Goal: Task Accomplishment & Management: Manage account settings

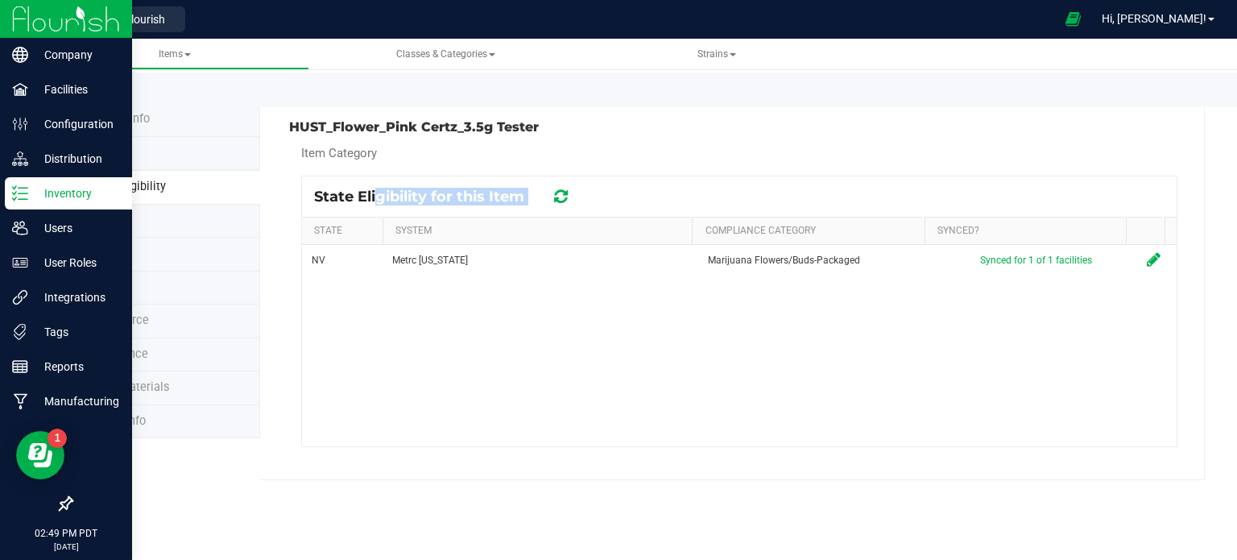
click at [59, 28] on img at bounding box center [66, 19] width 108 height 38
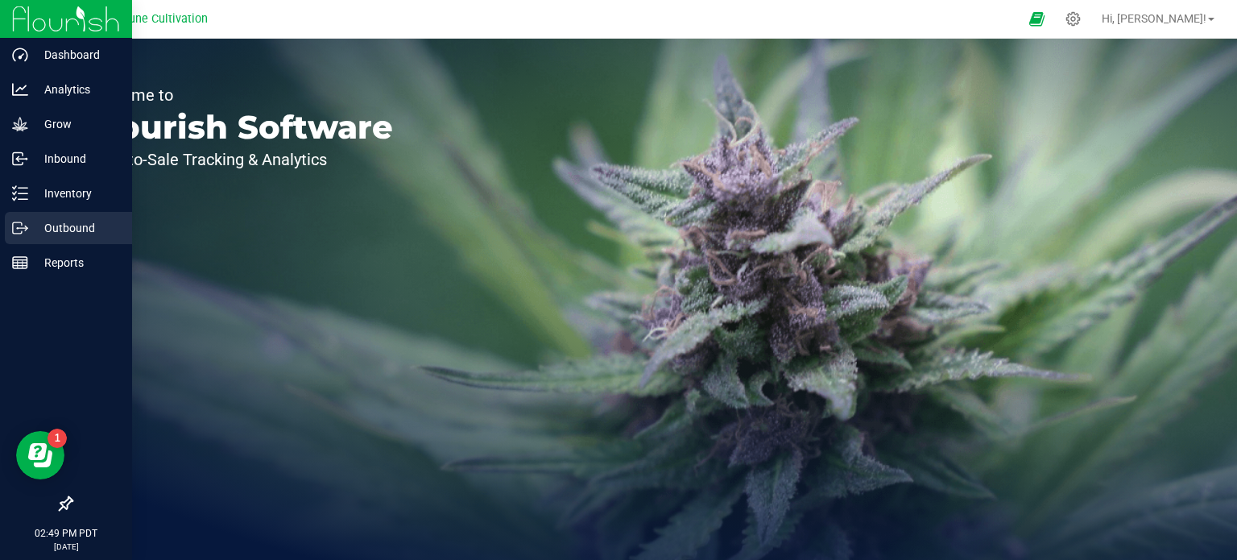
click at [30, 221] on p "Outbound" at bounding box center [76, 227] width 97 height 19
click at [27, 216] on div "Outbound" at bounding box center [68, 228] width 127 height 32
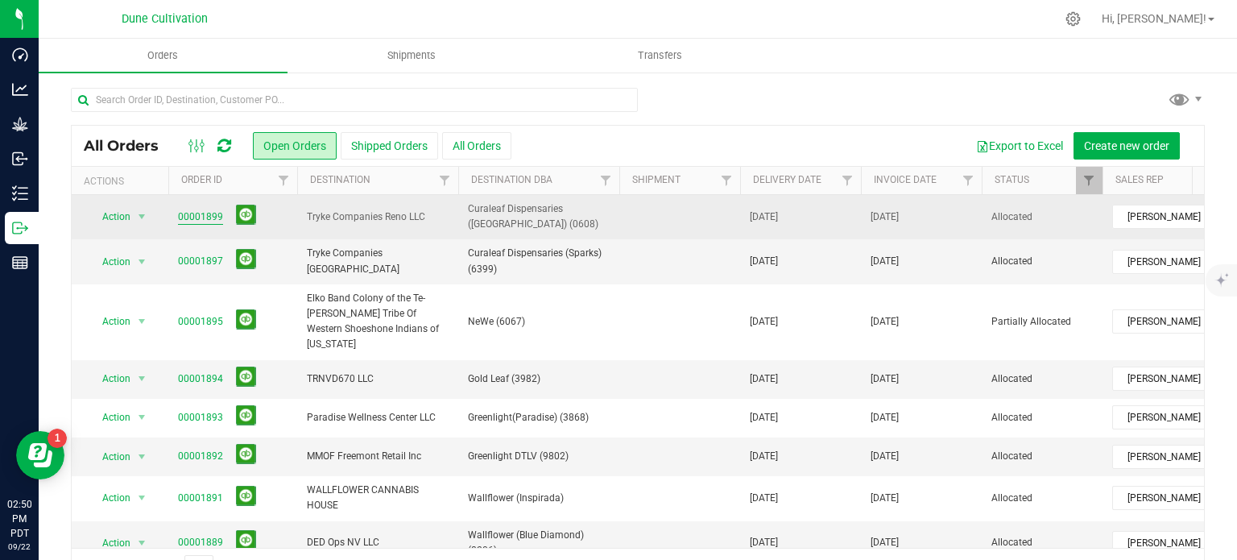
click at [216, 212] on link "00001899" at bounding box center [200, 216] width 45 height 15
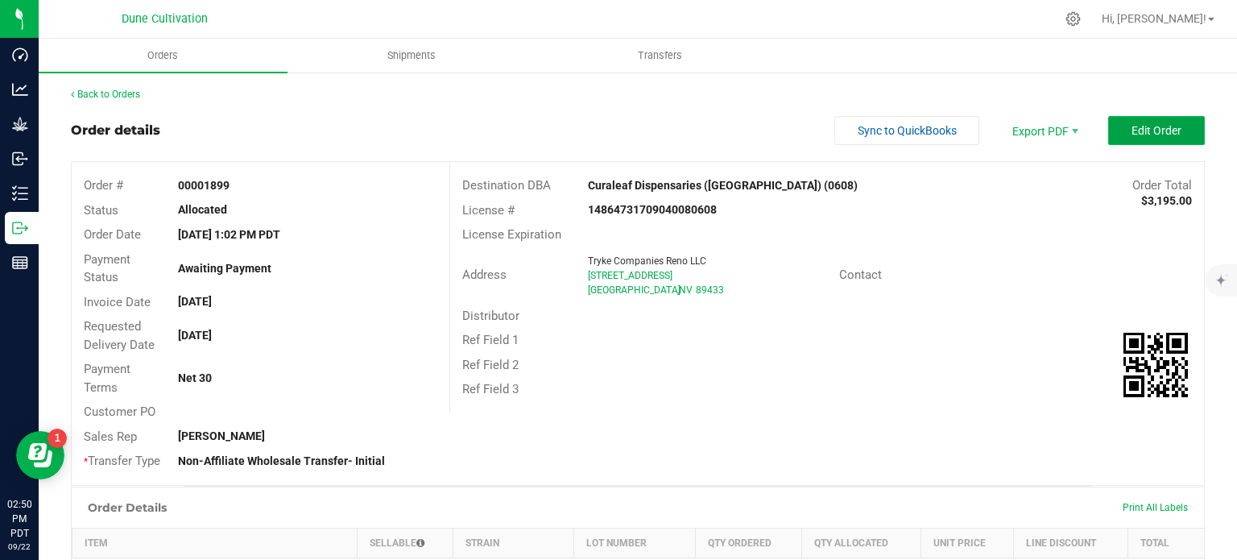
click at [1153, 124] on span "Edit Order" at bounding box center [1157, 130] width 50 height 13
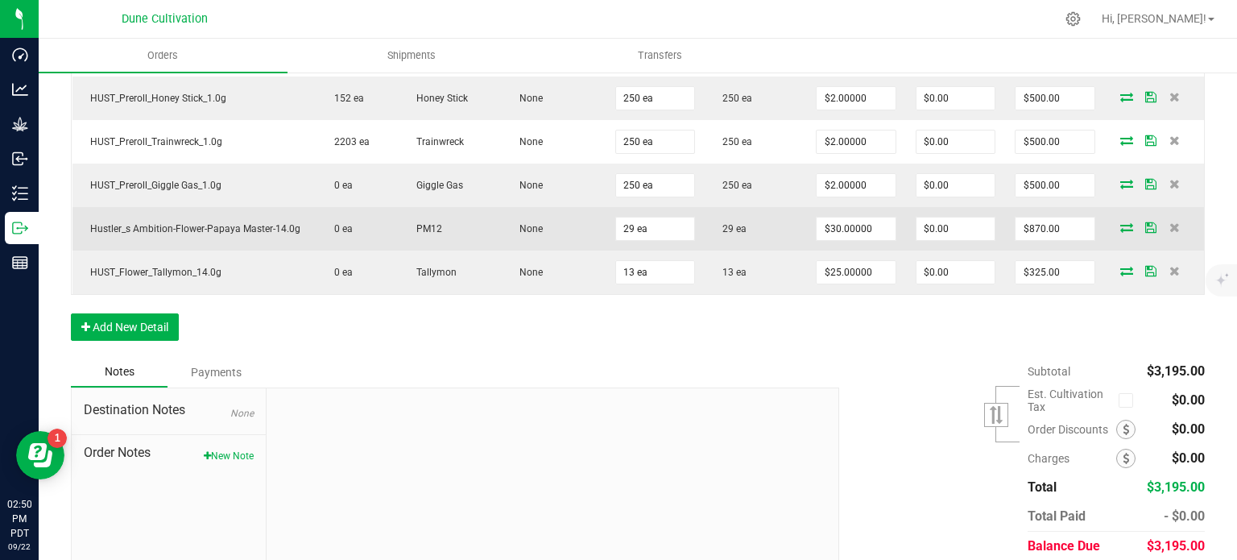
scroll to position [242, 0]
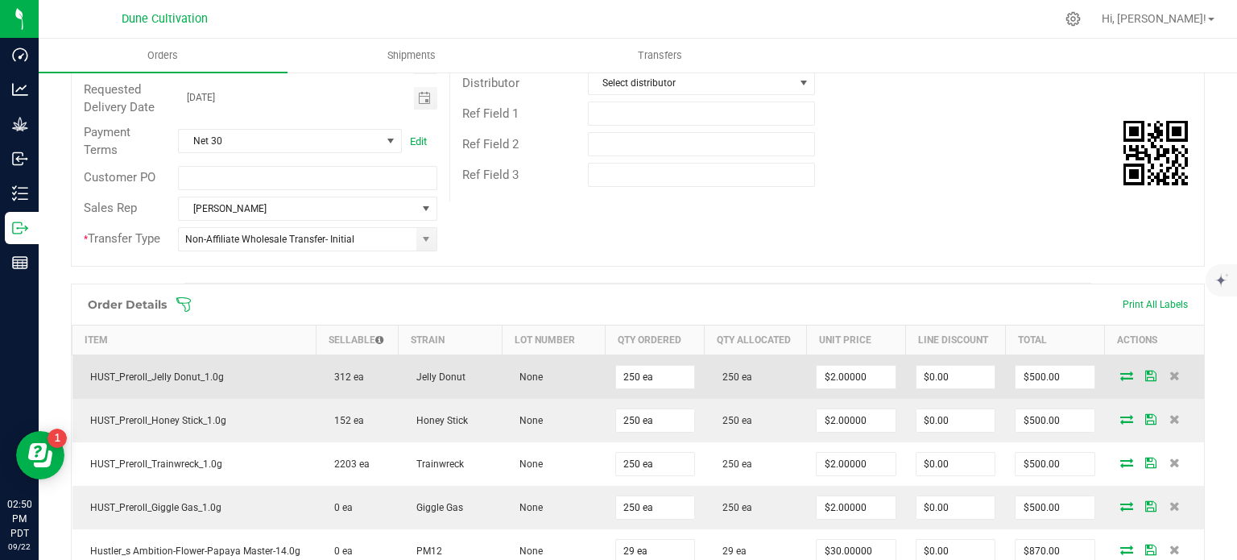
click at [1120, 374] on icon at bounding box center [1126, 375] width 13 height 10
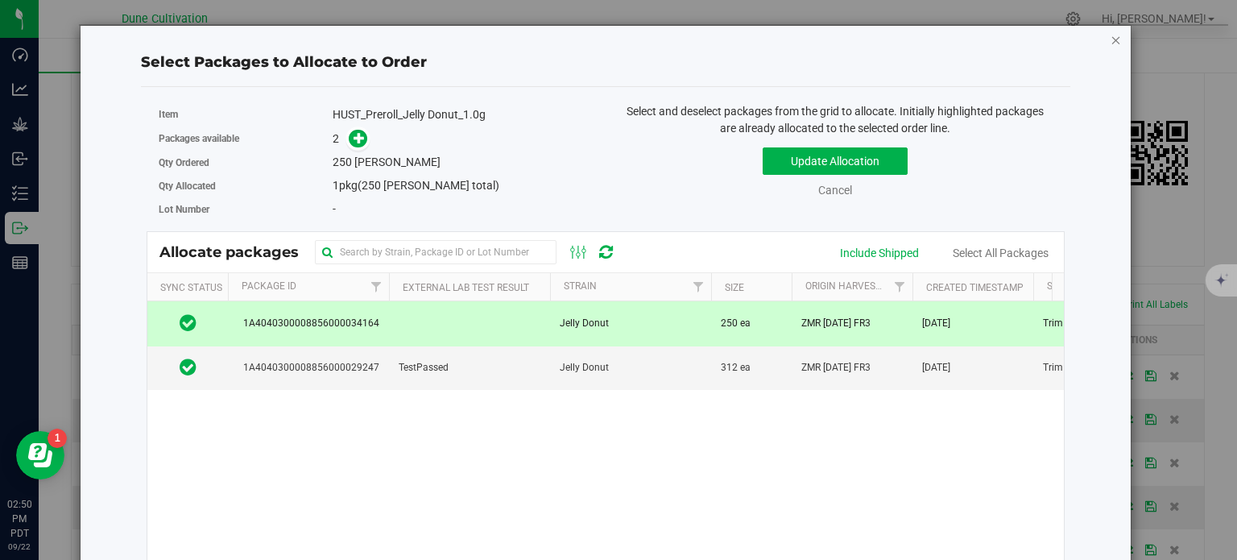
click at [1111, 39] on icon "button" at bounding box center [1116, 39] width 11 height 19
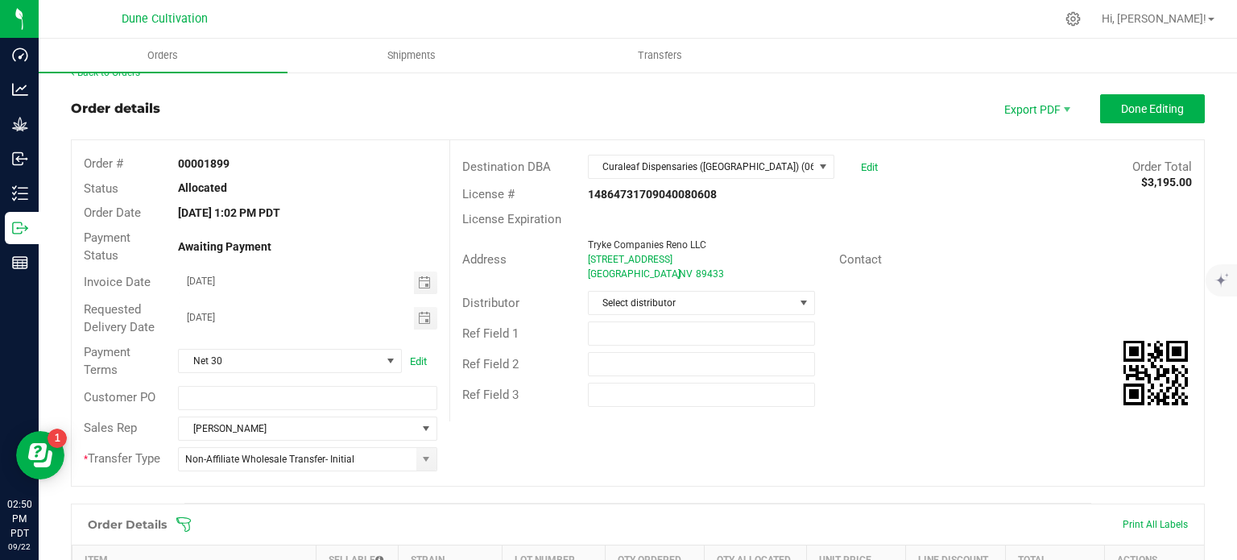
scroll to position [0, 0]
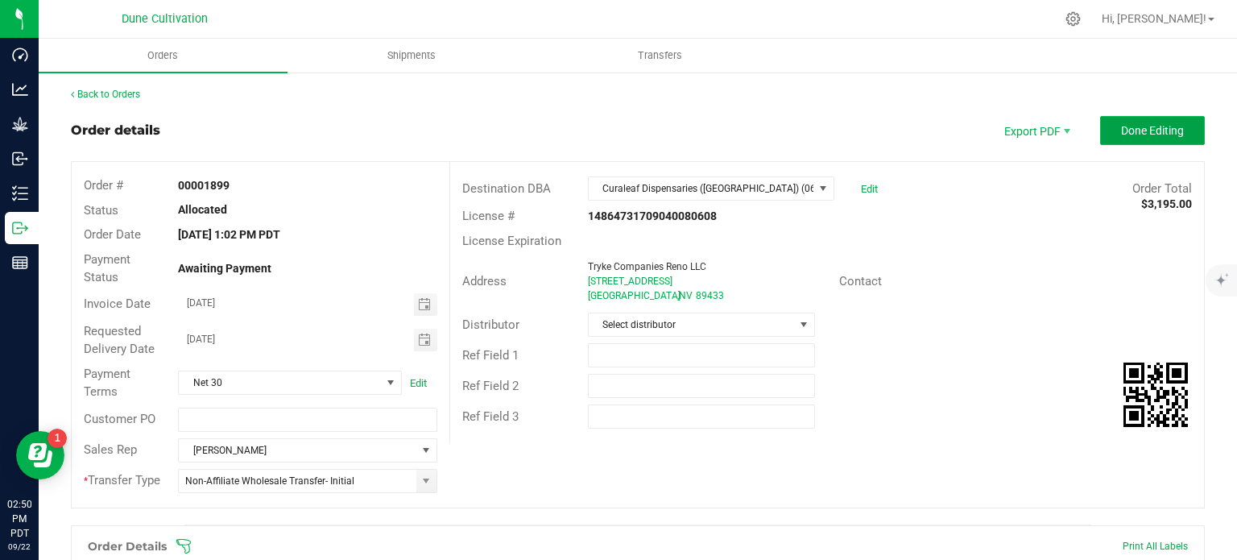
click at [1144, 129] on span "Done Editing" at bounding box center [1152, 130] width 63 height 13
